Goal: Find specific page/section: Find specific page/section

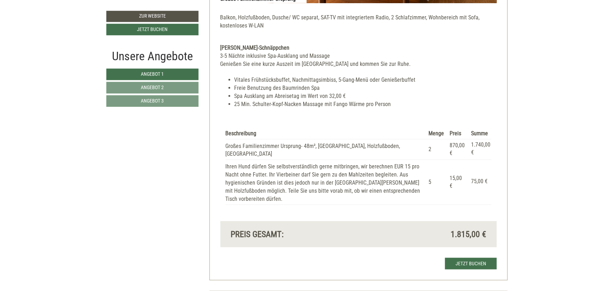
scroll to position [1855, 0]
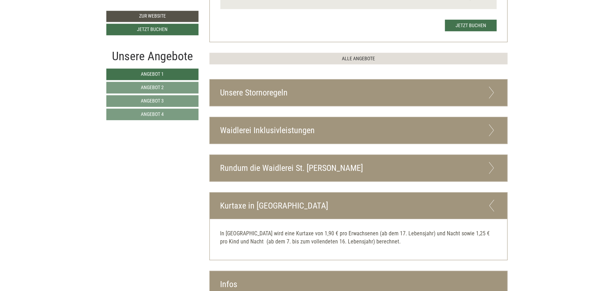
scroll to position [1858, 0]
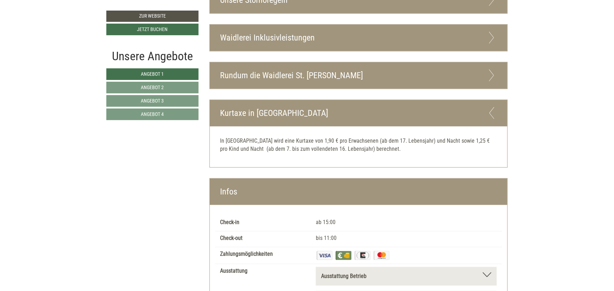
click at [158, 119] on link "Angebot 4" at bounding box center [152, 114] width 92 height 12
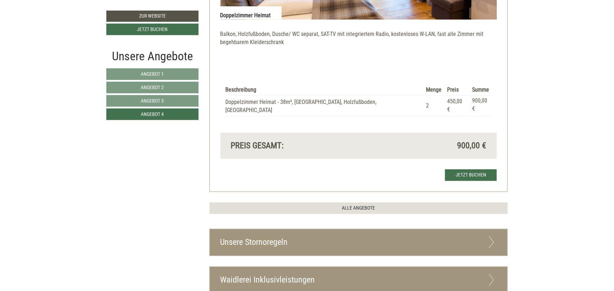
scroll to position [639, 0]
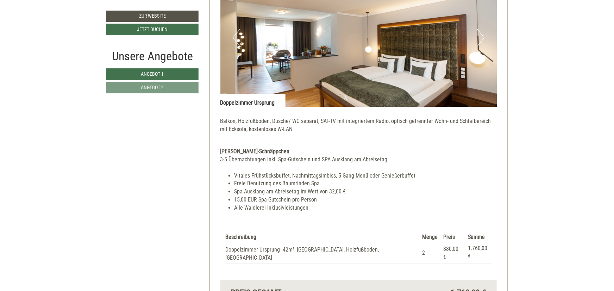
scroll to position [1045, 0]
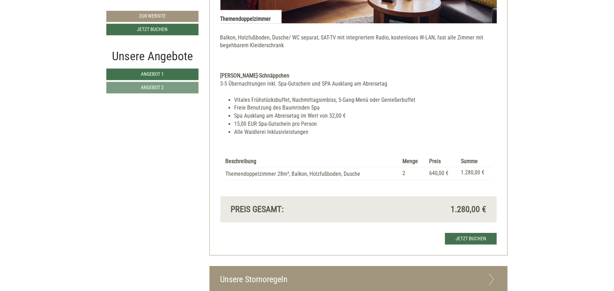
scroll to position [962, 0]
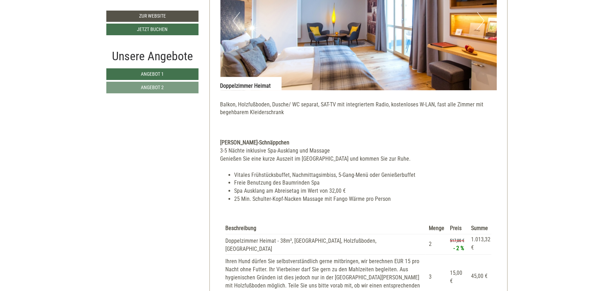
scroll to position [1007, 0]
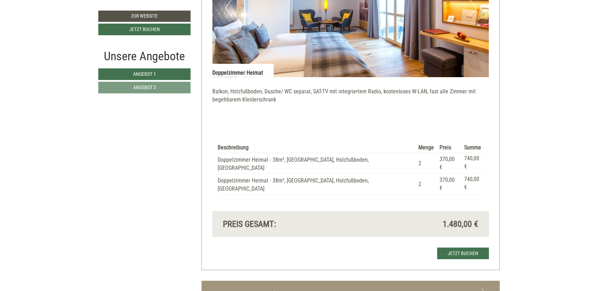
scroll to position [774, 0]
